Goal: Obtain resource: Download file/media

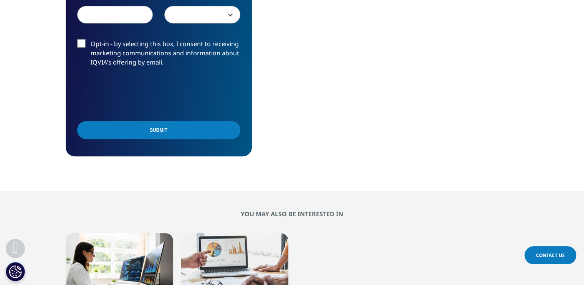
scroll to position [482, 0]
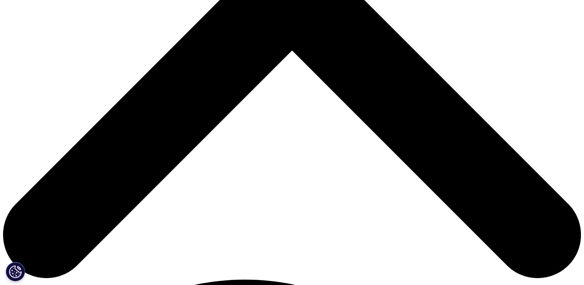
scroll to position [310, 0]
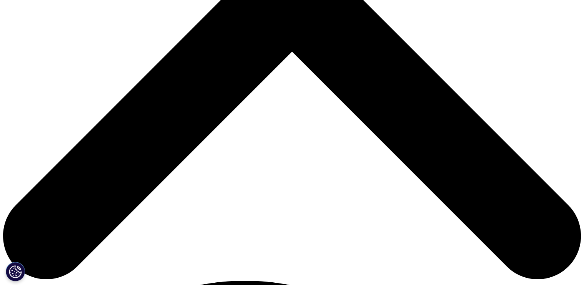
type input "BSR"
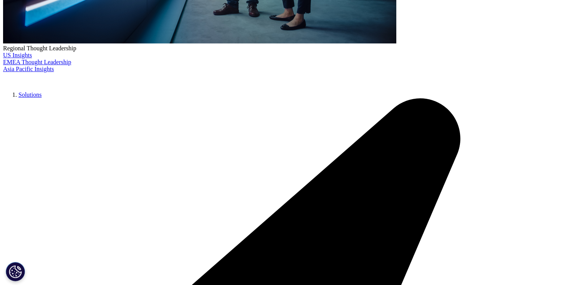
type input "rathore"
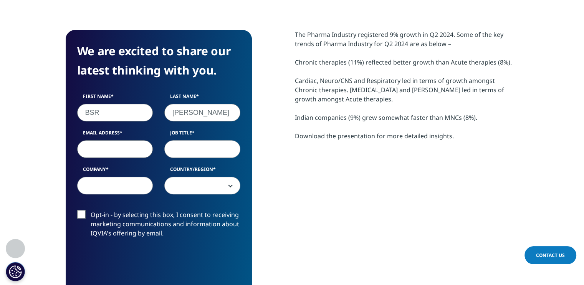
click at [137, 144] on input "Email Address" at bounding box center [115, 149] width 76 height 18
type input "b"
type input "serpentina0110@gmail.com"
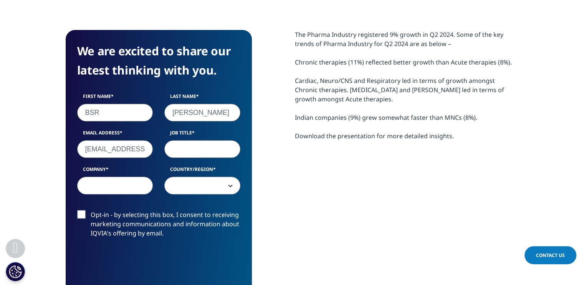
click at [172, 147] on input "Job Title" at bounding box center [202, 149] width 76 height 18
type input "--"
click at [124, 187] on input "Company" at bounding box center [115, 186] width 76 height 18
type input "--"
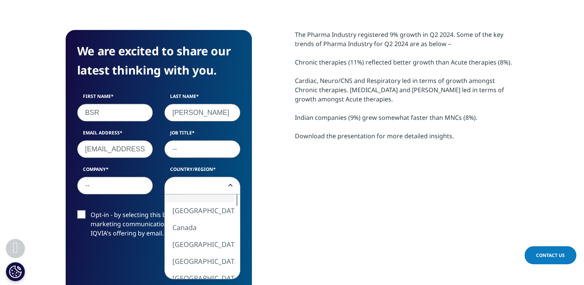
click at [183, 187] on span at bounding box center [202, 186] width 75 height 18
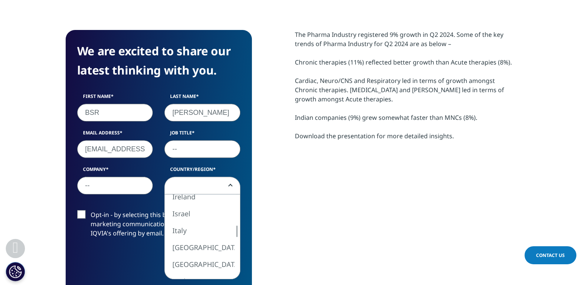
select select "[GEOGRAPHIC_DATA]"
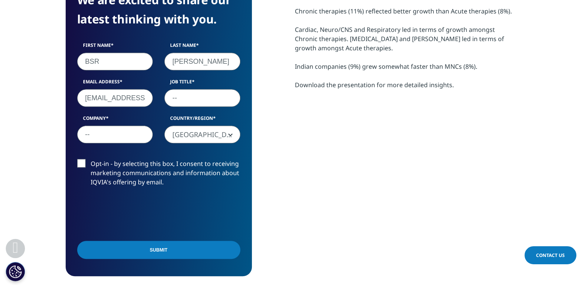
scroll to position [362, 0]
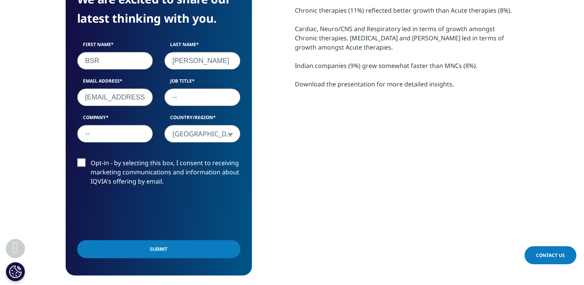
click at [161, 249] on input "Submit" at bounding box center [158, 249] width 163 height 18
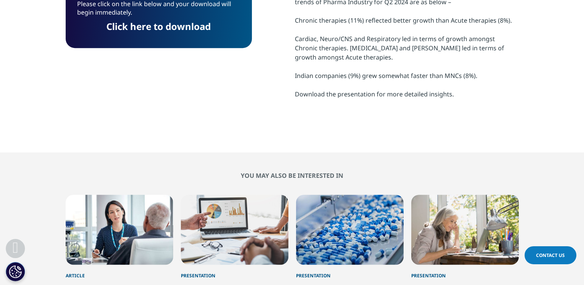
scroll to position [4, 4]
click at [155, 27] on link "Click here to download" at bounding box center [158, 26] width 104 height 13
